Goal: Find specific page/section: Find specific page/section

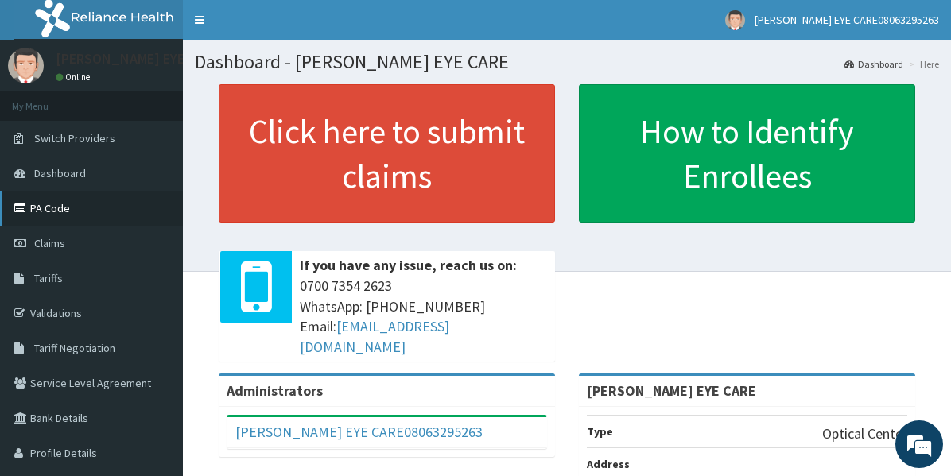
click at [79, 201] on link "PA Code" at bounding box center [91, 208] width 183 height 35
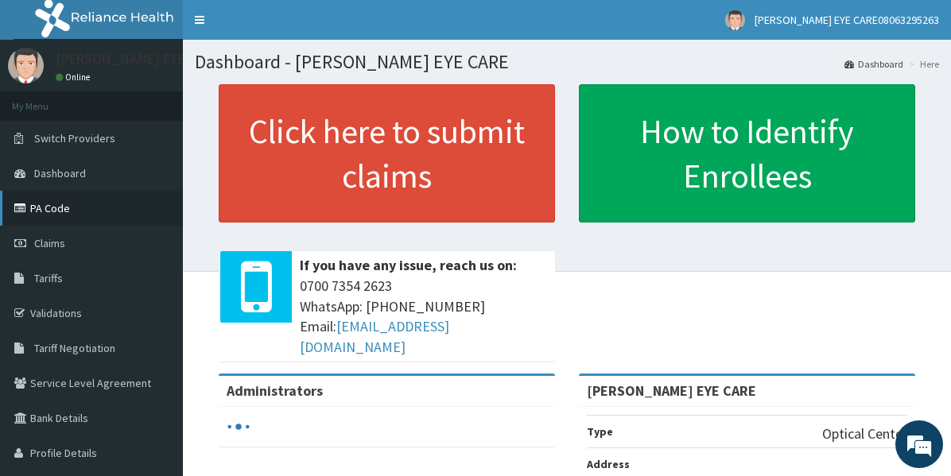
click at [72, 201] on link "PA Code" at bounding box center [91, 208] width 183 height 35
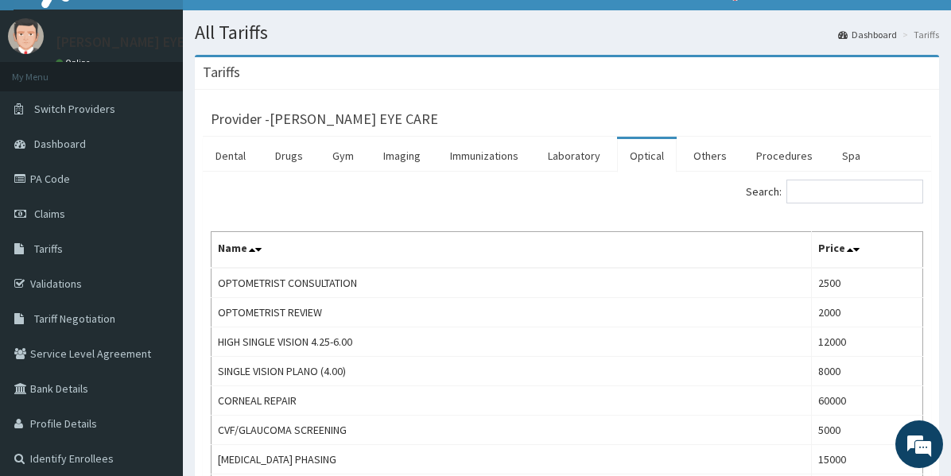
scroll to position [37, 0]
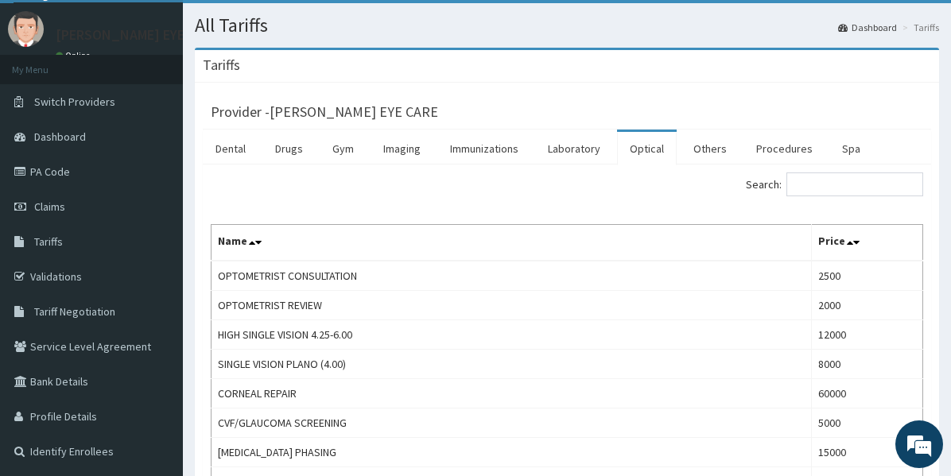
click at [654, 159] on link "Optical" at bounding box center [647, 148] width 60 height 33
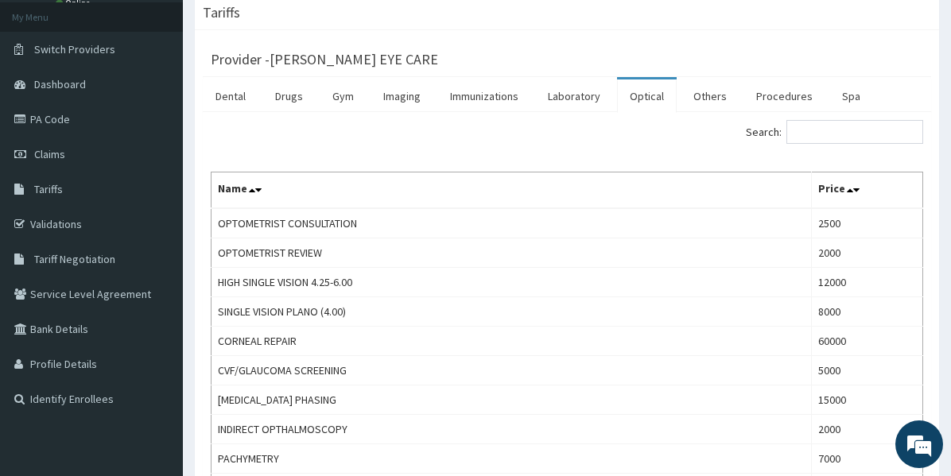
scroll to position [95, 0]
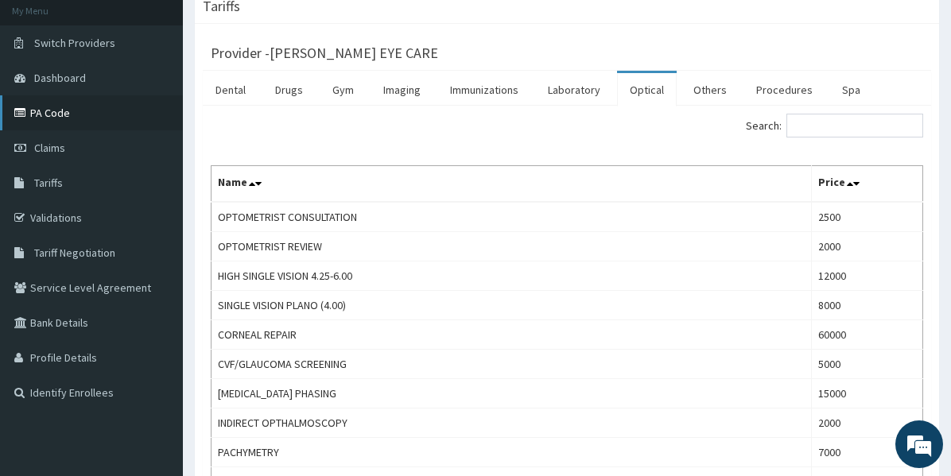
click at [84, 107] on link "PA Code" at bounding box center [91, 112] width 183 height 35
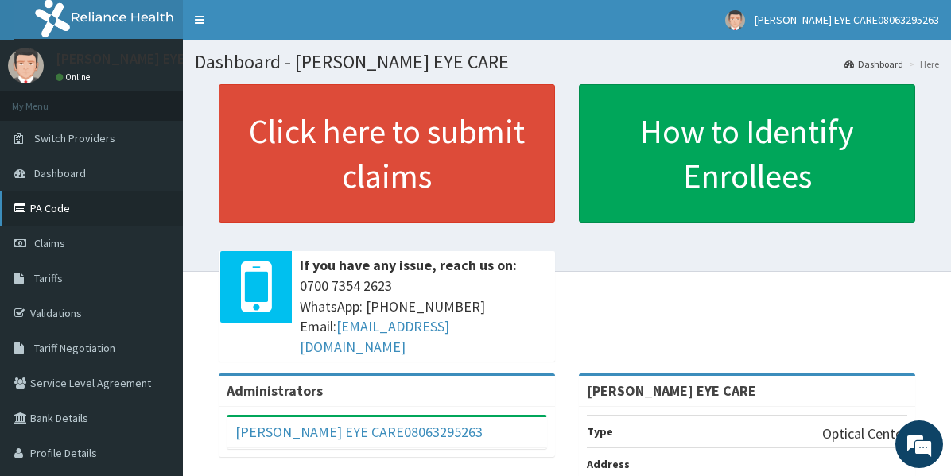
click at [58, 216] on link "PA Code" at bounding box center [91, 208] width 183 height 35
